Goal: Task Accomplishment & Management: Use online tool/utility

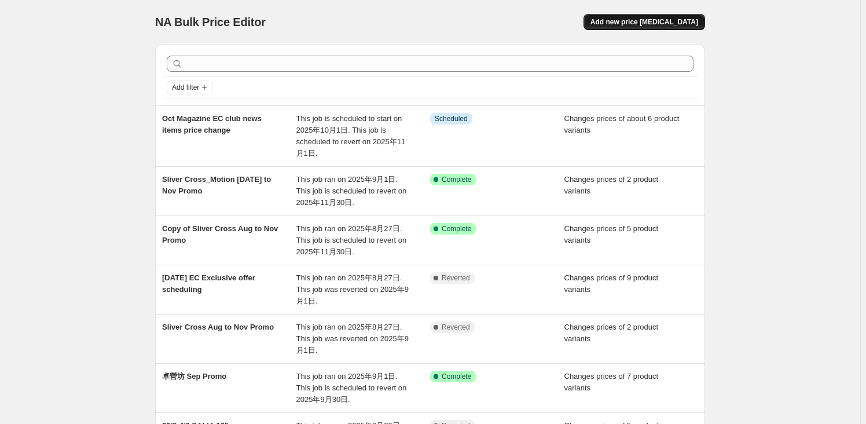
click at [684, 24] on span "Add new price [MEDICAL_DATA]" at bounding box center [645, 21] width 108 height 9
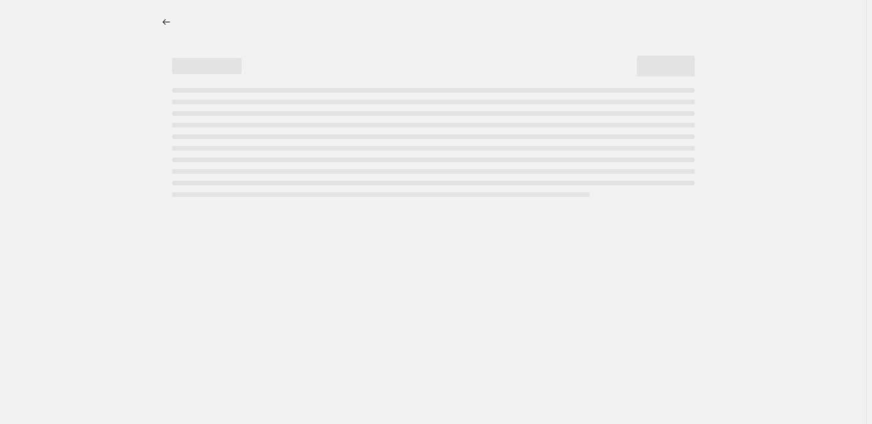
select select "percentage"
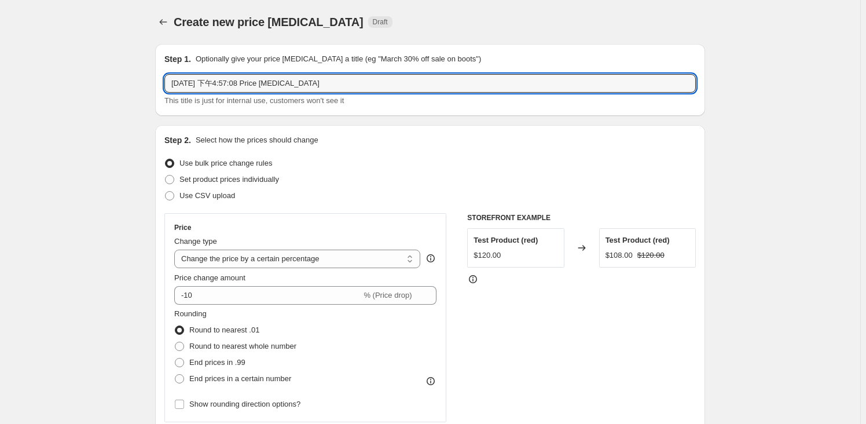
drag, startPoint x: 326, startPoint y: 80, endPoint x: 129, endPoint y: 39, distance: 201.2
type input "8"
type input "September EC exclusive price change"
click at [180, 178] on label "Set product prices individually" at bounding box center [221, 179] width 115 height 16
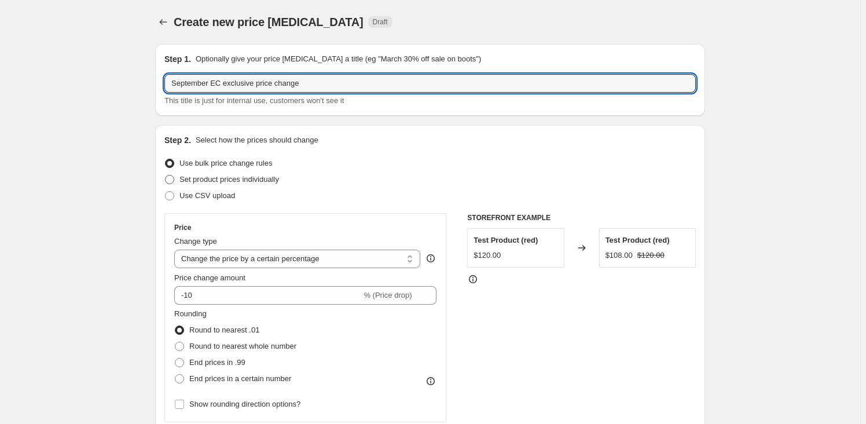
click at [166, 175] on input "Set product prices individually" at bounding box center [165, 175] width 1 height 1
radio input "true"
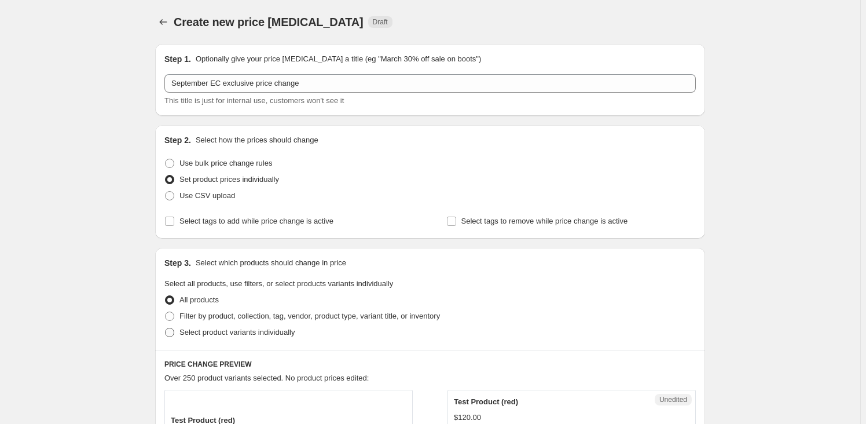
click at [201, 332] on span "Select product variants individually" at bounding box center [237, 332] width 115 height 9
click at [166, 328] on input "Select product variants individually" at bounding box center [165, 328] width 1 height 1
radio input "true"
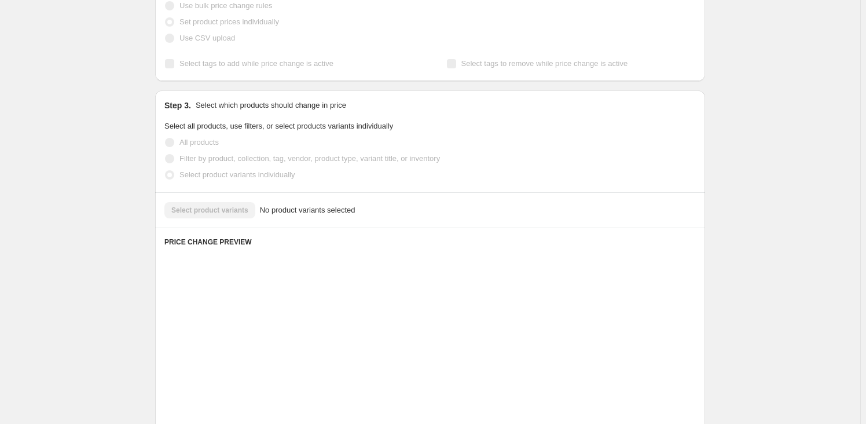
scroll to position [184, 0]
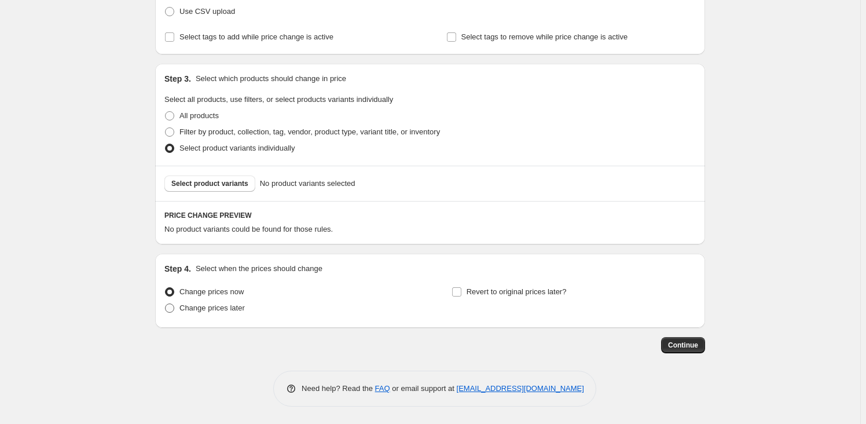
click at [232, 315] on label "Change prices later" at bounding box center [204, 308] width 81 height 16
click at [166, 304] on input "Change prices later" at bounding box center [165, 303] width 1 height 1
radio input "true"
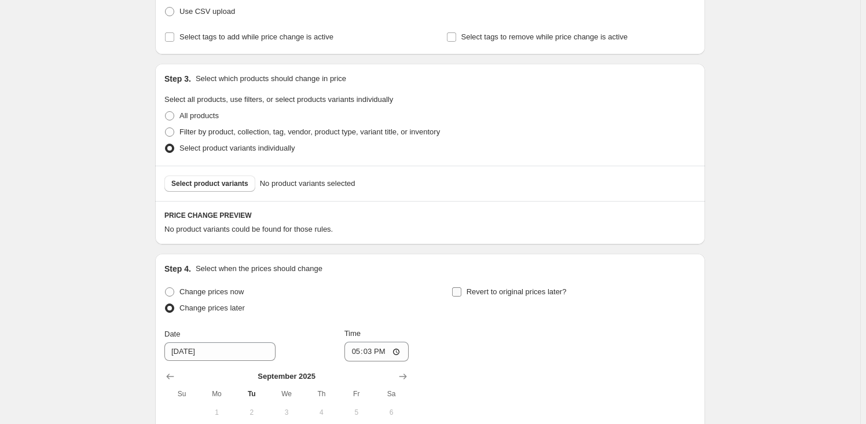
click at [466, 294] on label "Revert to original prices later?" at bounding box center [509, 292] width 115 height 16
click at [462, 294] on input "Revert to original prices later?" at bounding box center [456, 291] width 9 height 9
checkbox input "true"
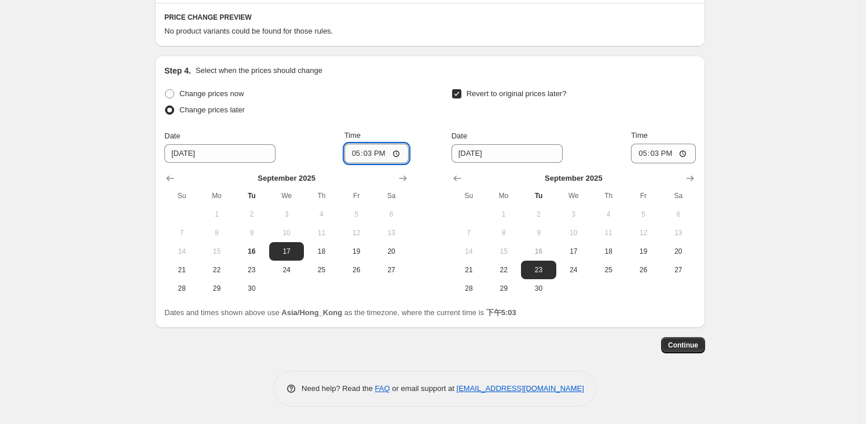
click at [376, 151] on input "17:03" at bounding box center [377, 154] width 65 height 20
click at [386, 152] on input "00:03" at bounding box center [377, 154] width 65 height 20
type input "00:00"
click at [512, 266] on span "22" at bounding box center [503, 269] width 25 height 9
type input "9/22/2025"
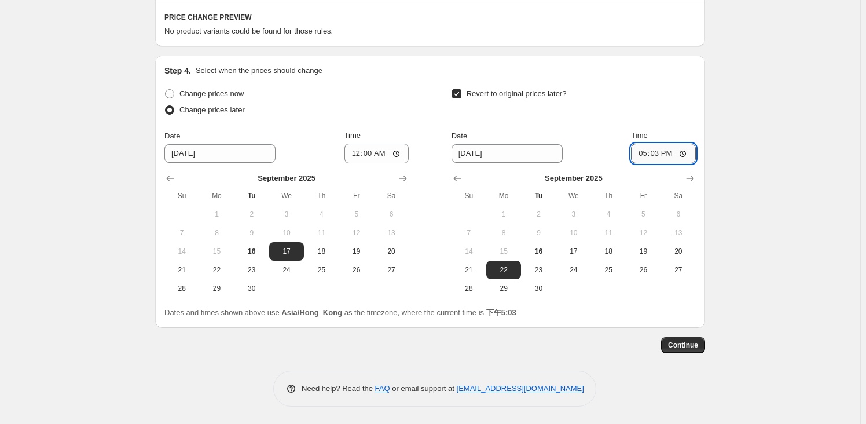
click at [661, 152] on input "17:03" at bounding box center [663, 154] width 65 height 20
click at [672, 155] on input "00:03" at bounding box center [663, 154] width 65 height 20
type input "00:00"
click at [775, 173] on div "Create new price change job. This page is ready Create new price change job Dra…" at bounding box center [430, 21] width 861 height 806
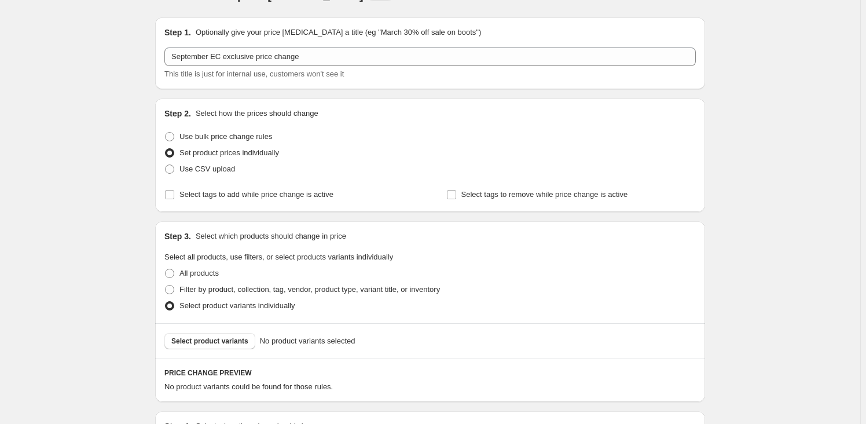
scroll to position [13, 0]
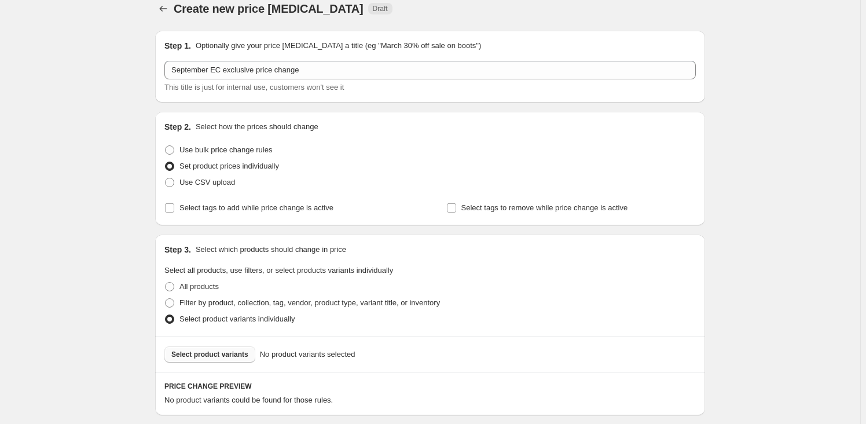
click at [209, 354] on span "Select product variants" at bounding box center [209, 354] width 77 height 9
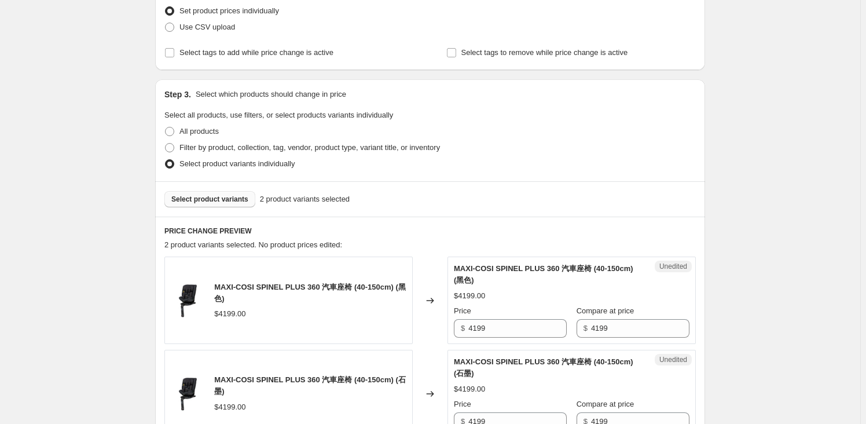
scroll to position [277, 0]
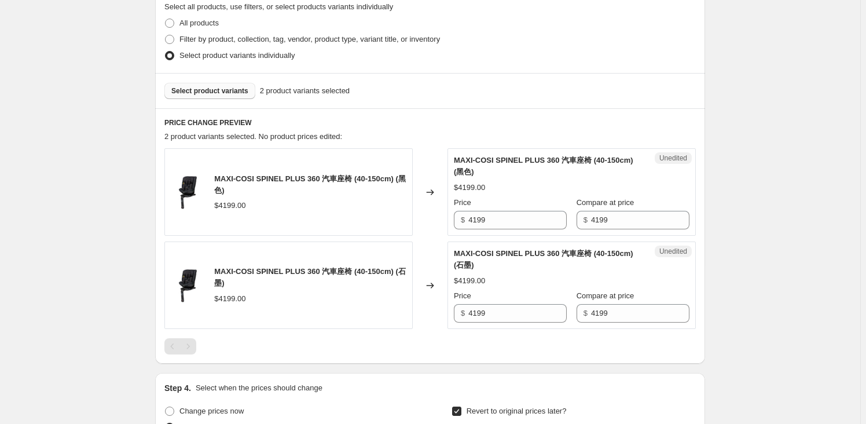
click at [230, 87] on span "Select product variants" at bounding box center [209, 90] width 77 height 9
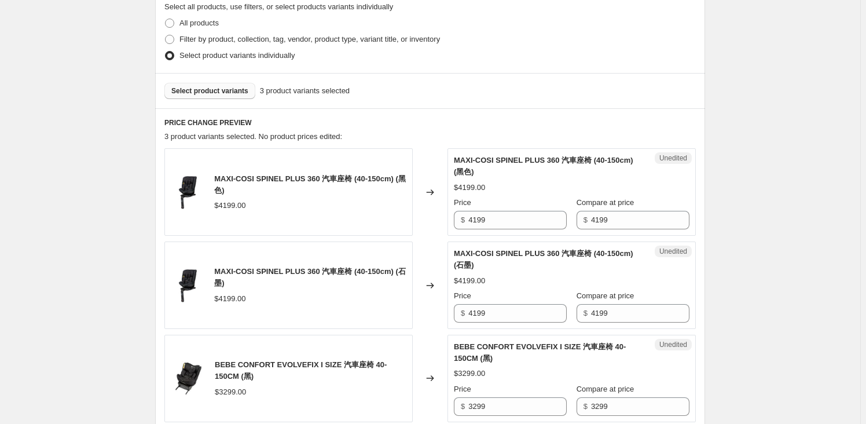
click at [235, 90] on span "Select product variants" at bounding box center [209, 90] width 77 height 9
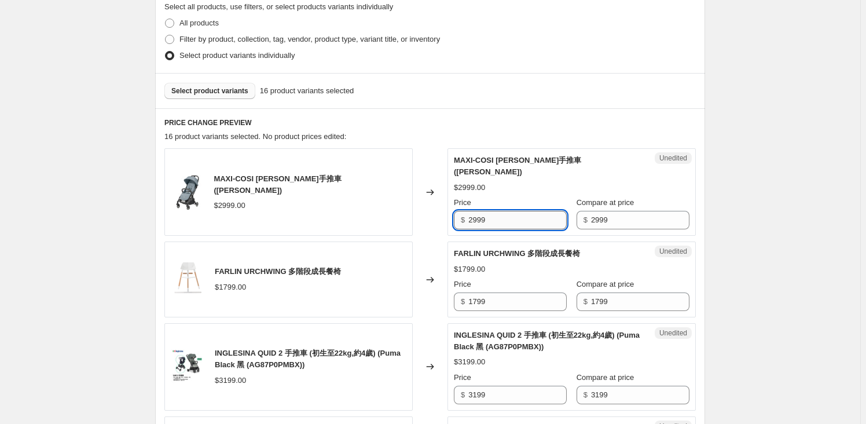
drag, startPoint x: 477, startPoint y: 211, endPoint x: 498, endPoint y: 209, distance: 21.0
click at [477, 211] on input "2999" at bounding box center [518, 220] width 98 height 19
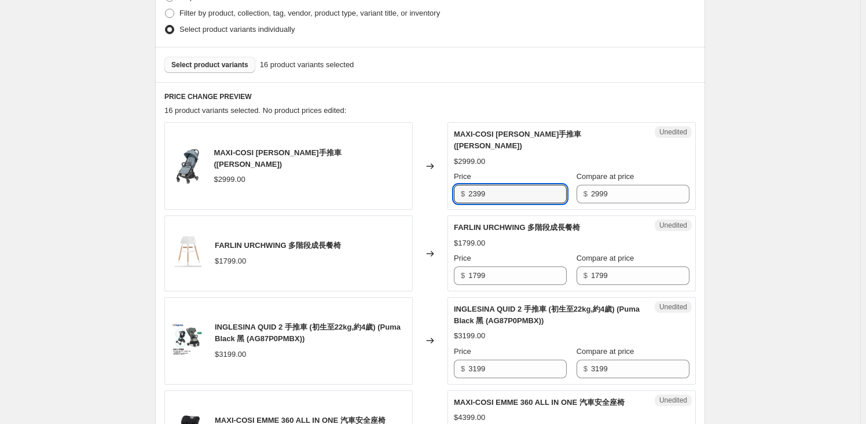
scroll to position [330, 0]
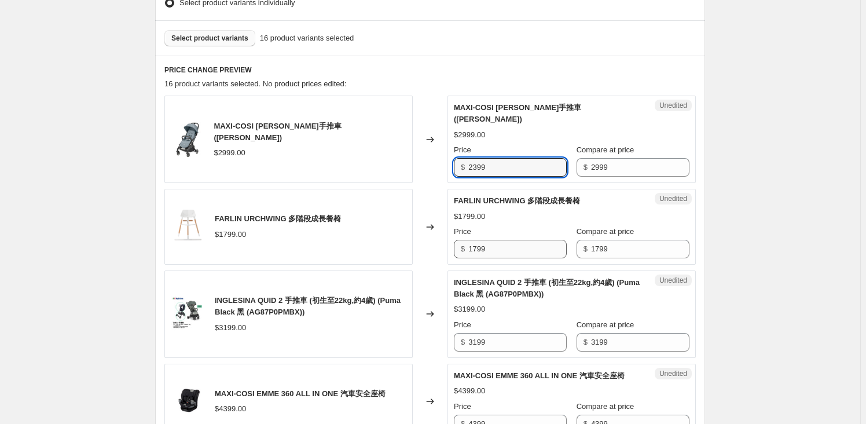
type input "2399"
click at [477, 240] on input "1799" at bounding box center [518, 249] width 98 height 19
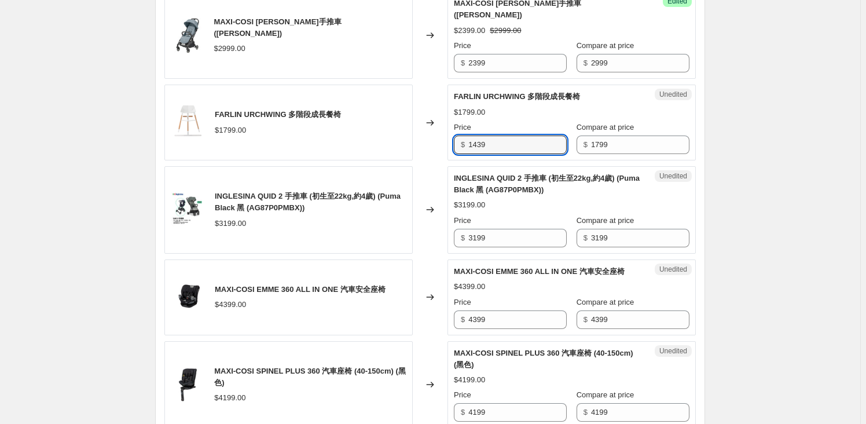
scroll to position [434, 0]
type input "1439"
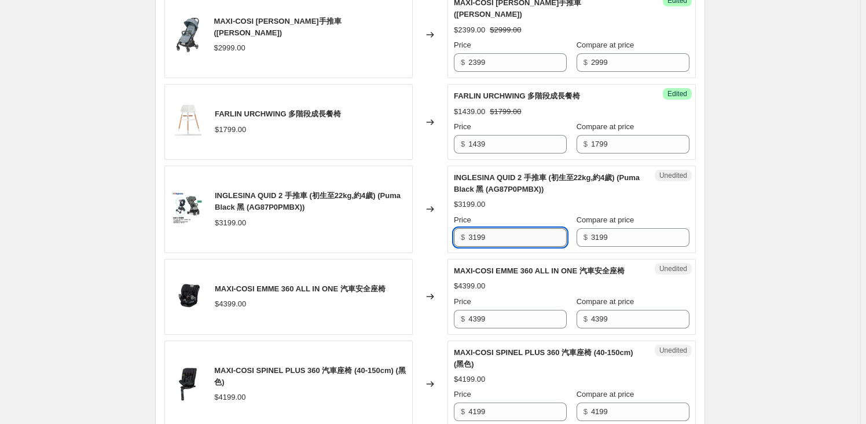
click at [484, 228] on input "3199" at bounding box center [518, 237] width 98 height 19
type input "2559"
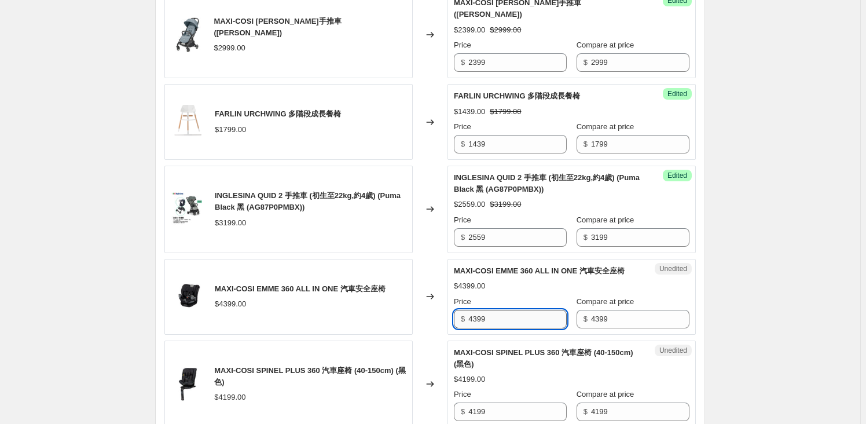
click at [485, 310] on input "4399" at bounding box center [518, 319] width 98 height 19
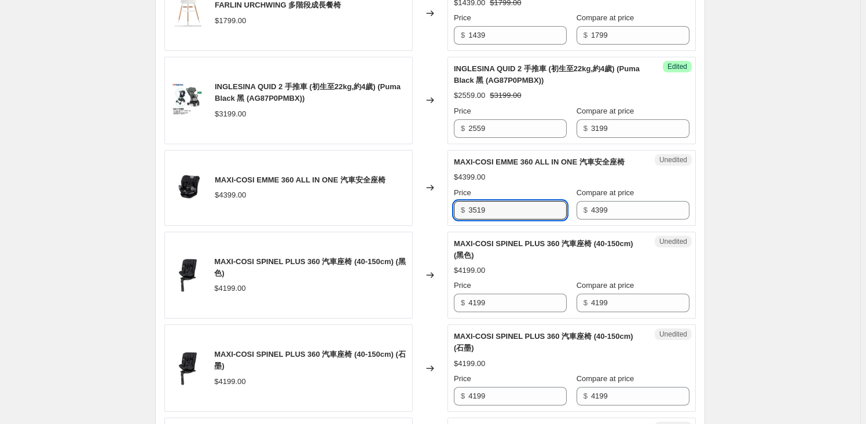
scroll to position [645, 0]
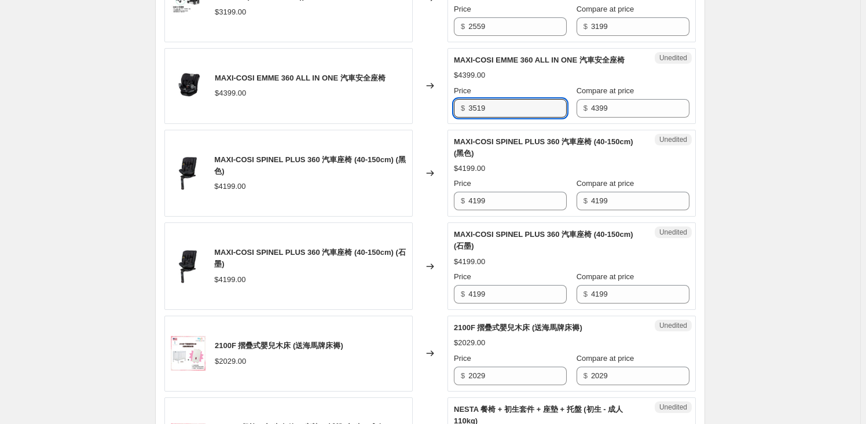
type input "3519"
click at [481, 285] on input "4199" at bounding box center [518, 294] width 98 height 19
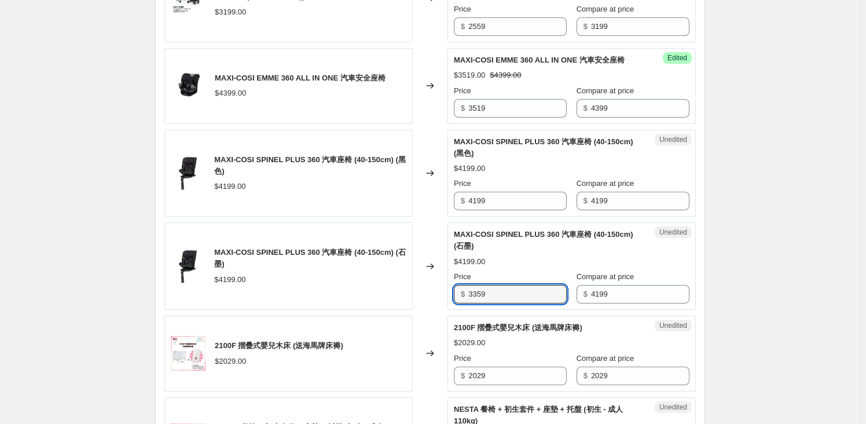
drag, startPoint x: 491, startPoint y: 279, endPoint x: 467, endPoint y: 279, distance: 24.3
click at [467, 285] on div "$ 3359" at bounding box center [510, 294] width 113 height 19
type input "3359"
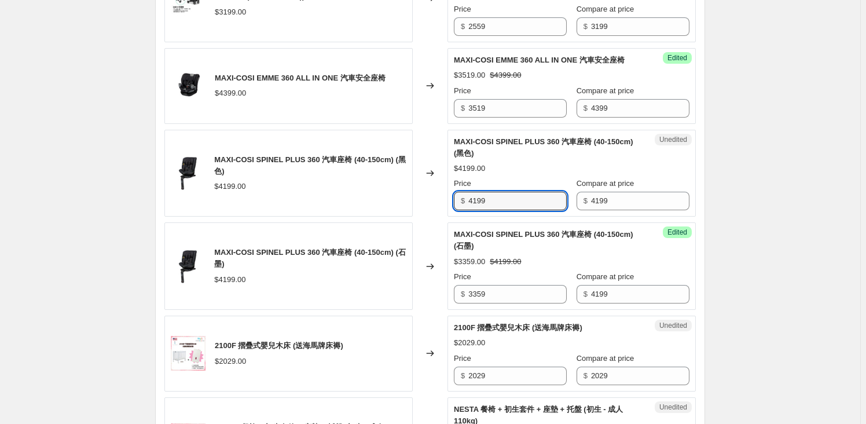
drag, startPoint x: 484, startPoint y: 182, endPoint x: 454, endPoint y: 184, distance: 29.6
click at [454, 184] on div "Unedited MAXI-COSI SPINEL PLUS 360 汽車座椅 (40-150cm) (黑色) $4199.00 Price $ 4199 C…" at bounding box center [572, 173] width 248 height 87
paste input "335"
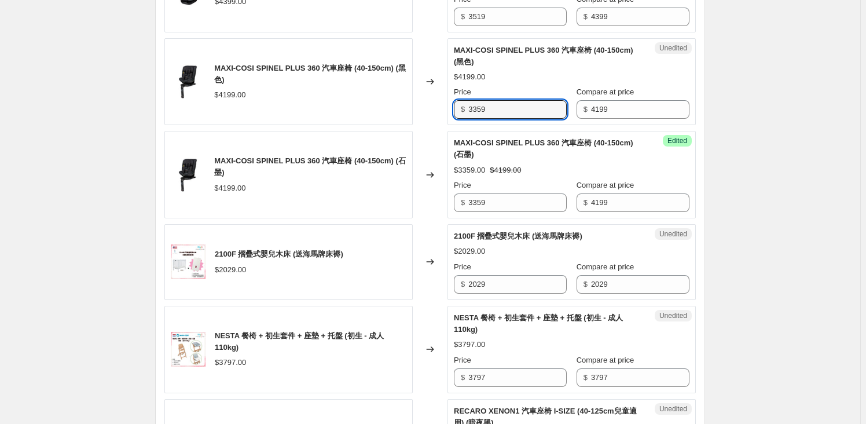
scroll to position [751, 0]
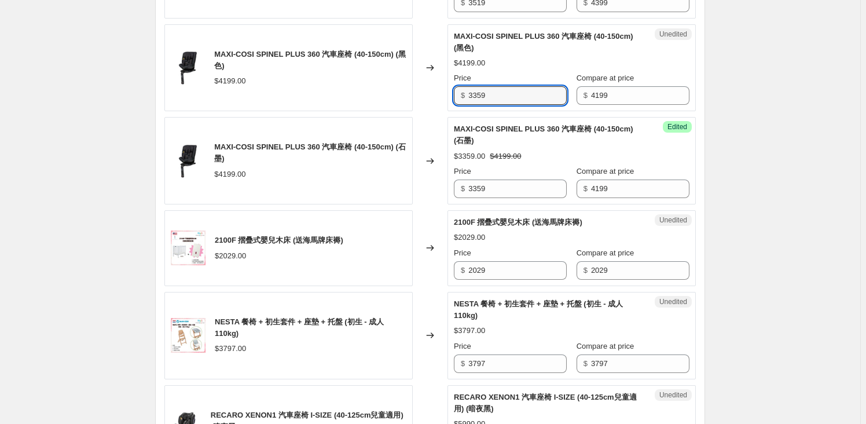
type input "3359"
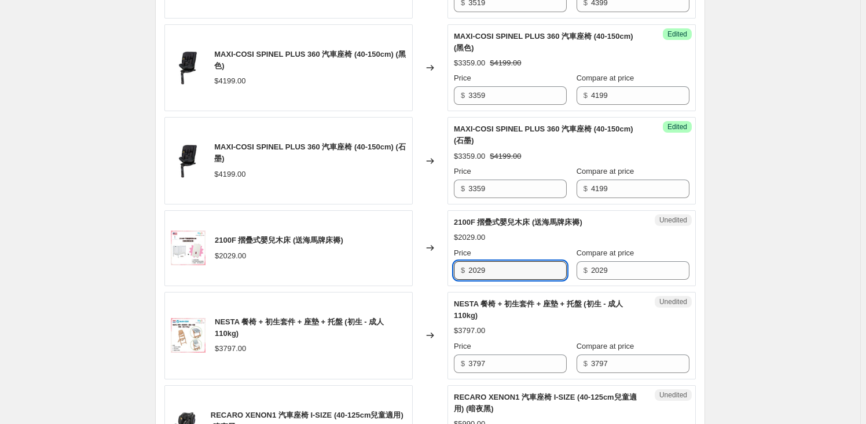
drag, startPoint x: 493, startPoint y: 254, endPoint x: 451, endPoint y: 254, distance: 42.3
click at [451, 254] on div "Unedited 2100F 摺疊式嬰兒木床 (送海馬牌床褥) $2029.00 Price $ 2029 Compare at price $ 2029" at bounding box center [572, 248] width 248 height 76
type input "1623"
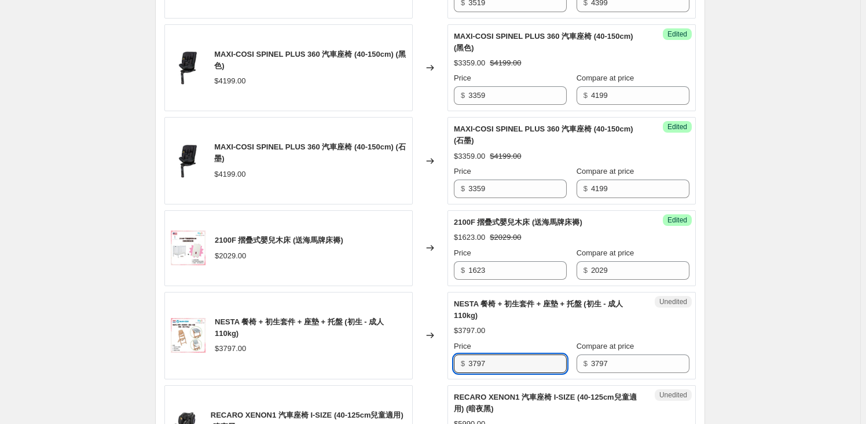
drag, startPoint x: 498, startPoint y: 355, endPoint x: 443, endPoint y: 346, distance: 55.7
click at [443, 348] on div "NESTA 餐椅 + 初生套件 + 座墊 + 托盤 (初生 - 成人110kg) $3797.00 Changed to Unedited NESTA 餐椅 …" at bounding box center [430, 335] width 532 height 87
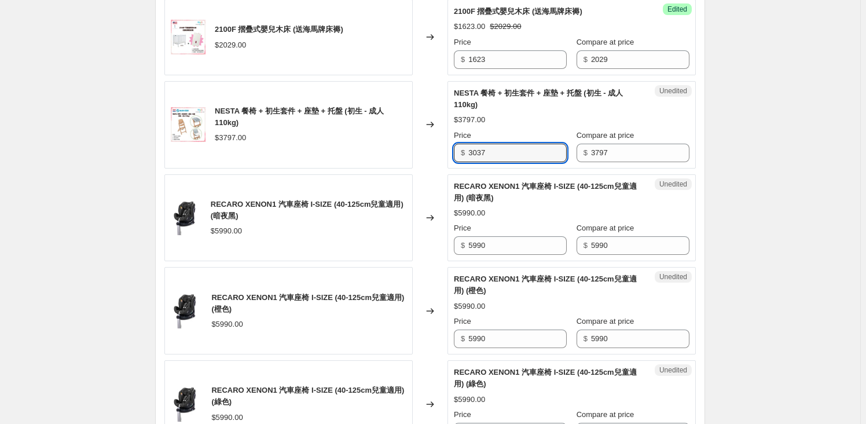
type input "3037"
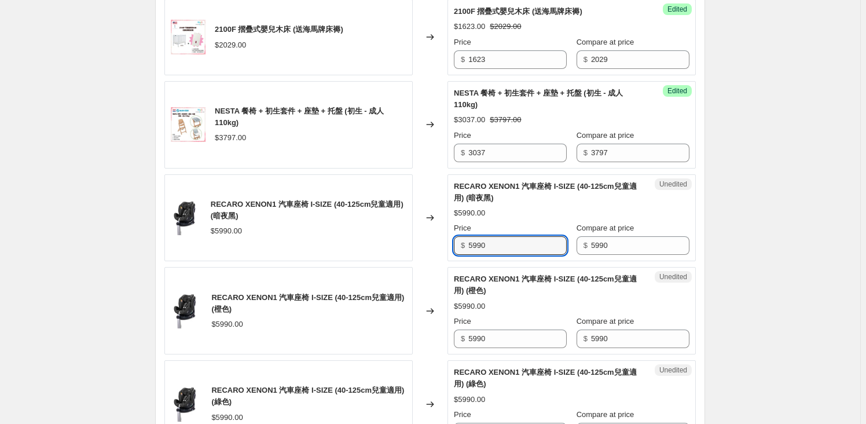
drag, startPoint x: 509, startPoint y: 235, endPoint x: 429, endPoint y: 231, distance: 80.0
click at [429, 231] on div "RECARO XENON1 汽車座椅 I-SIZE (40-125cm兒童適用) (暗夜黑) $5990.00 Changed to Unedited REC…" at bounding box center [430, 217] width 532 height 87
type input "4792"
click at [489, 330] on input "5990" at bounding box center [518, 339] width 98 height 19
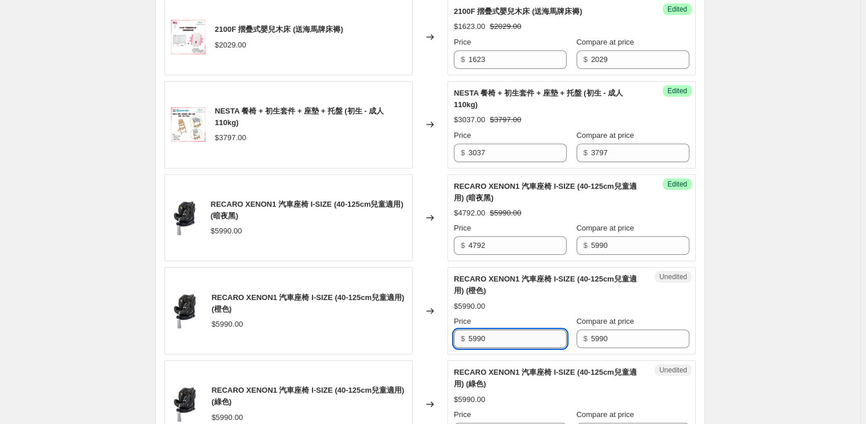
click at [489, 330] on input "5990" at bounding box center [518, 339] width 98 height 19
paste input "4792"
type input "4792"
click at [513, 423] on input "5990" at bounding box center [518, 432] width 98 height 19
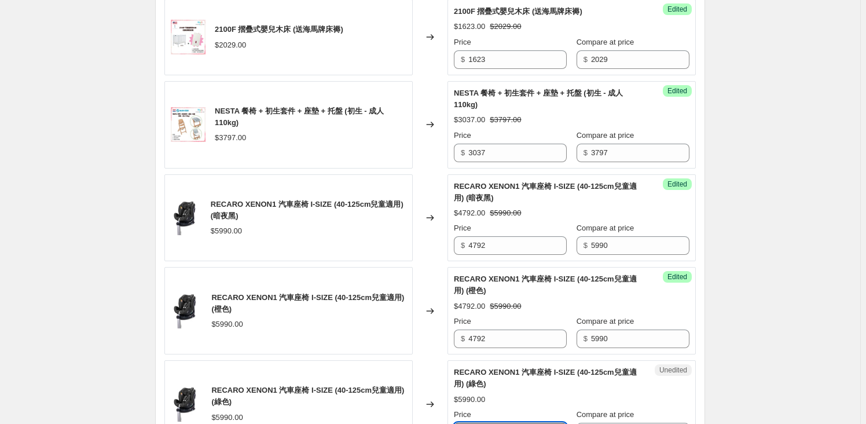
paste input "4792"
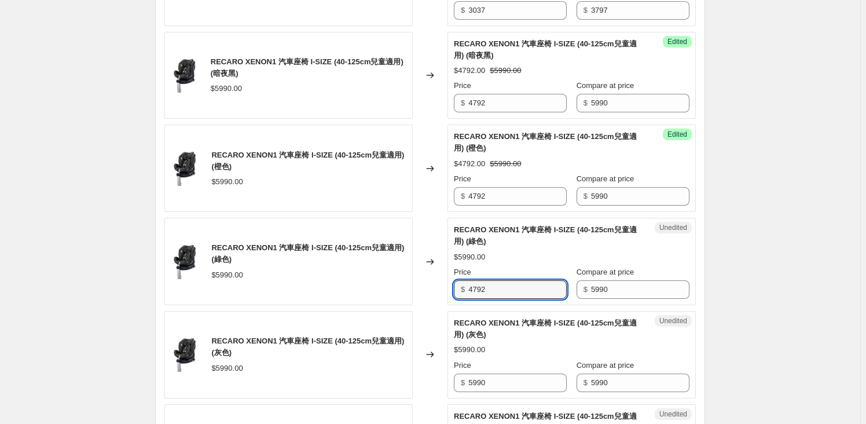
scroll to position [1172, 0]
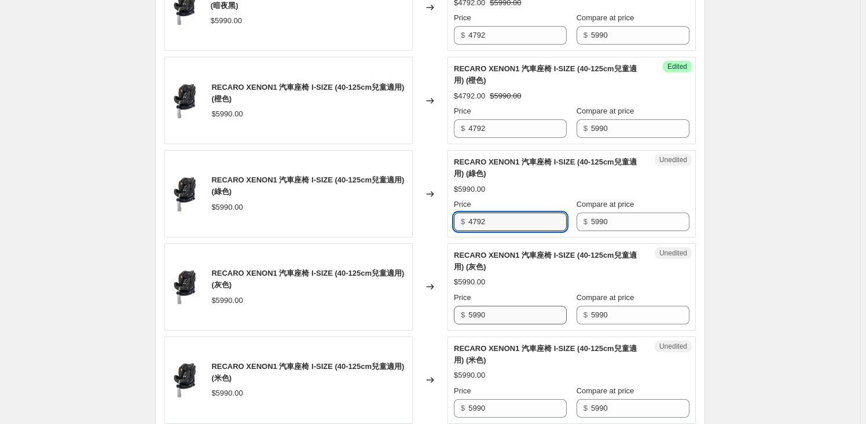
type input "4792"
click at [502, 306] on input "5990" at bounding box center [518, 315] width 98 height 19
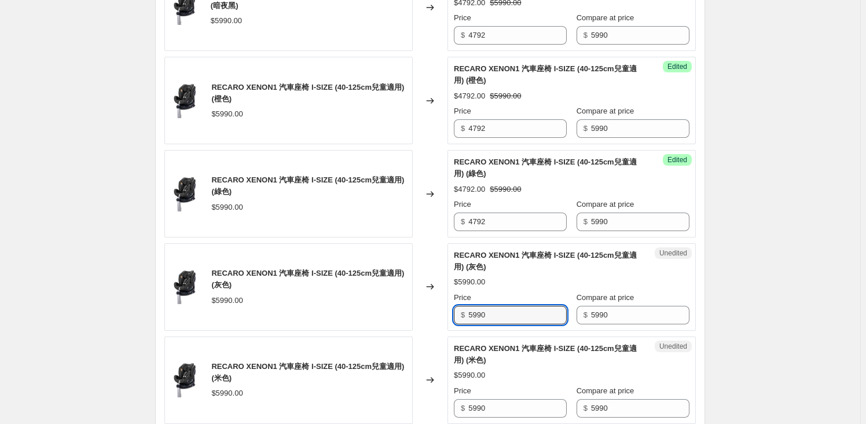
paste input "4792"
type input "4792"
click at [495, 399] on input "5990" at bounding box center [518, 408] width 98 height 19
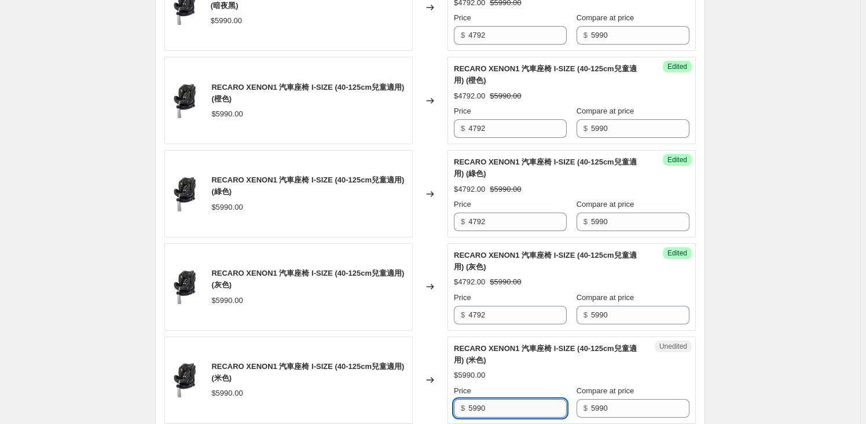
click at [495, 399] on input "5990" at bounding box center [518, 408] width 98 height 19
paste input "4792"
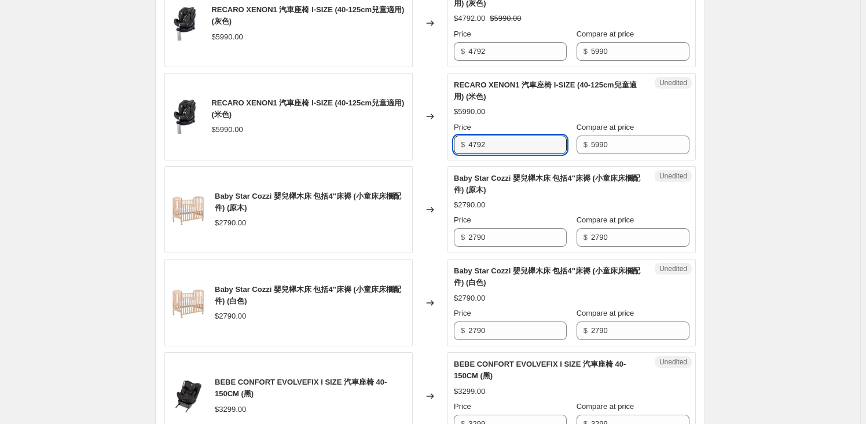
type input "4792"
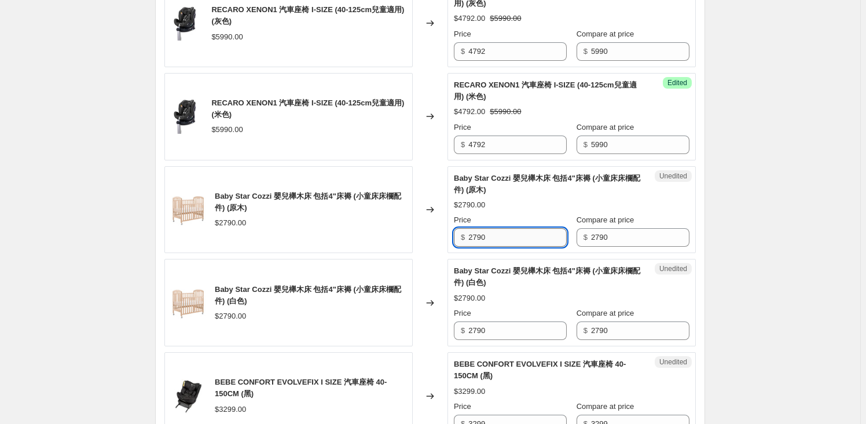
click at [510, 228] on input "2790" at bounding box center [518, 237] width 98 height 19
type input "2232"
click at [504, 321] on input "2790" at bounding box center [518, 330] width 98 height 19
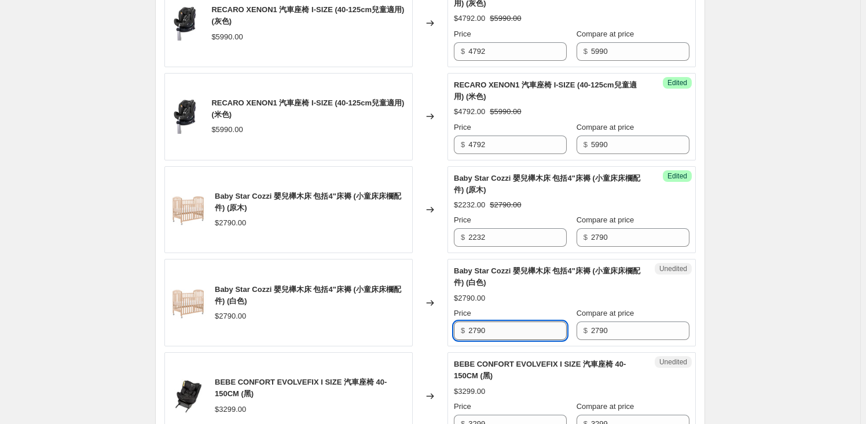
click at [504, 321] on input "2790" at bounding box center [518, 330] width 98 height 19
paste input "232"
type input "2232"
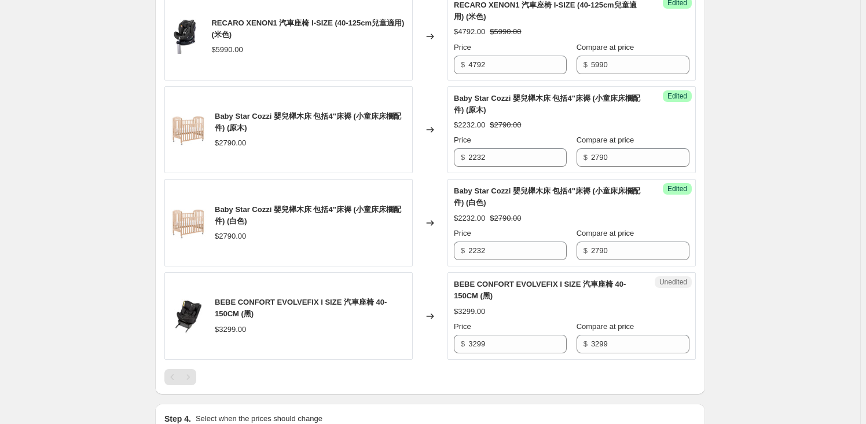
scroll to position [1645, 0]
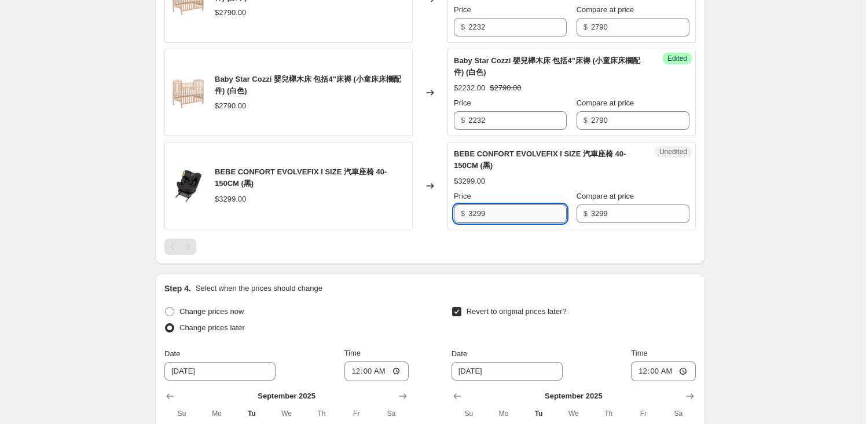
click at [521, 204] on input "3299" at bounding box center [518, 213] width 98 height 19
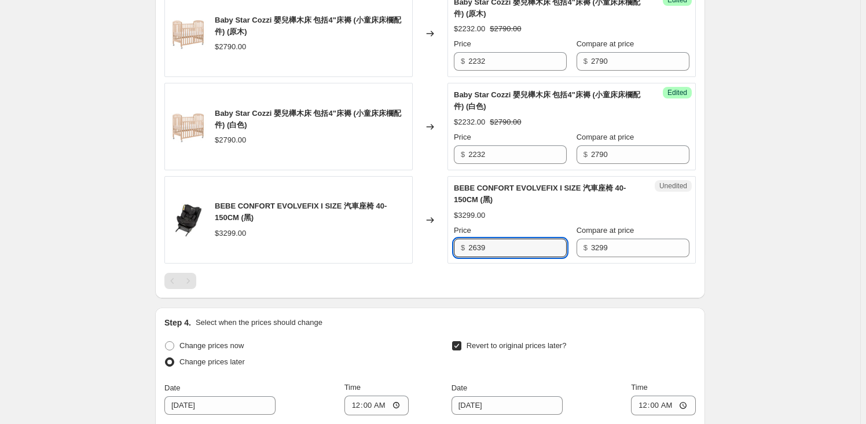
scroll to position [1435, 0]
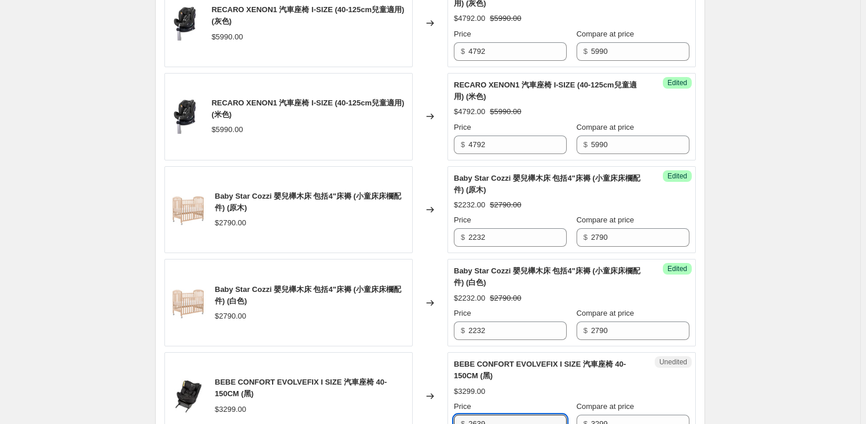
type input "2639"
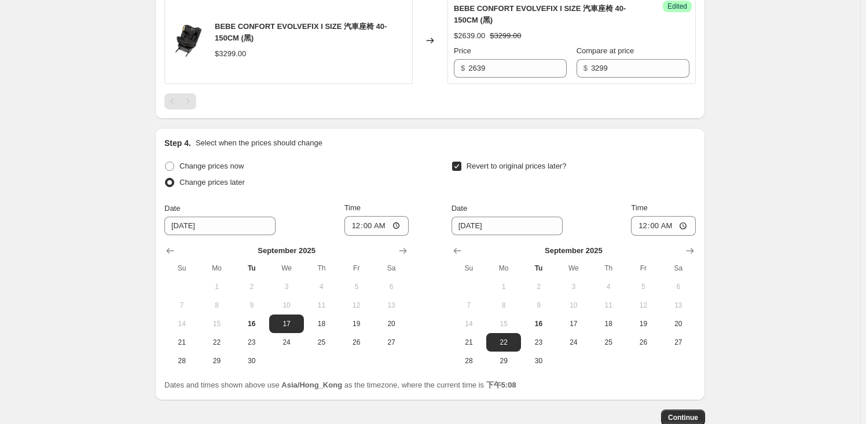
scroll to position [1849, 0]
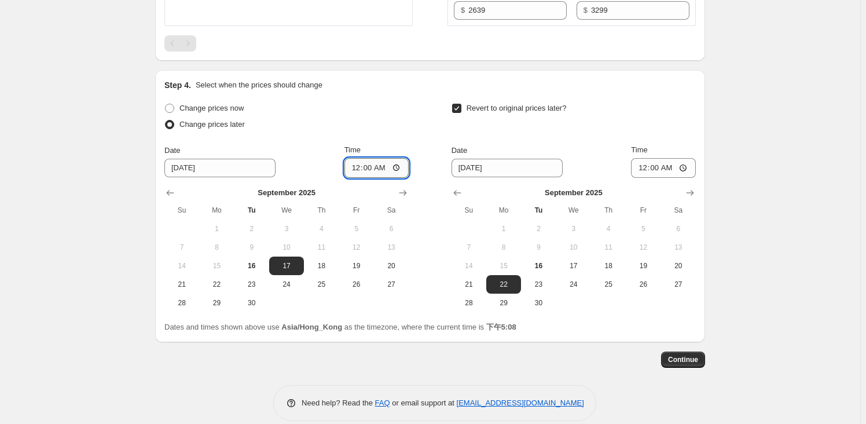
click at [370, 158] on input "00:00" at bounding box center [377, 168] width 65 height 20
type input "10:00"
click at [687, 355] on span "Continue" at bounding box center [683, 359] width 30 height 9
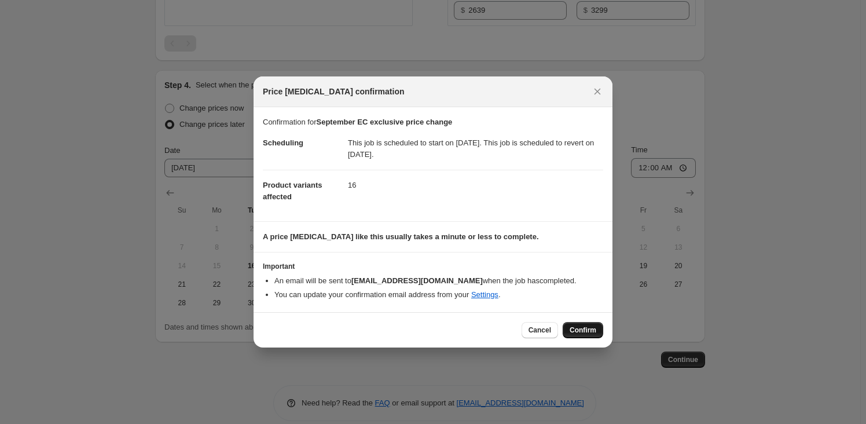
click at [585, 329] on span "Confirm" at bounding box center [583, 330] width 27 height 9
